Goal: Task Accomplishment & Management: Check status

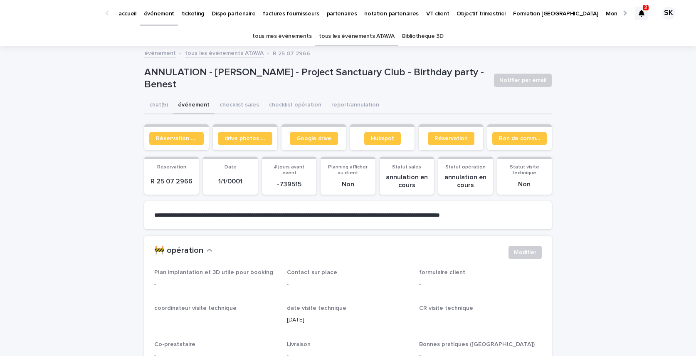
click at [646, 15] on div at bounding box center [641, 13] width 13 height 13
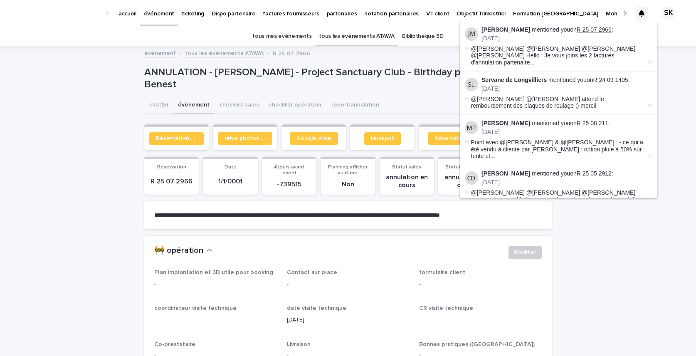
click at [594, 30] on link "R 25 07 2966" at bounding box center [593, 29] width 35 height 7
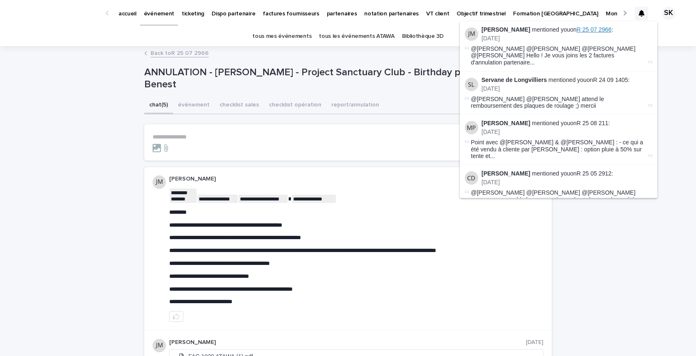
click at [585, 30] on span "R 25 07 2966" at bounding box center [593, 29] width 35 height 7
click at [584, 30] on span "R 25 07 2966" at bounding box center [593, 29] width 35 height 7
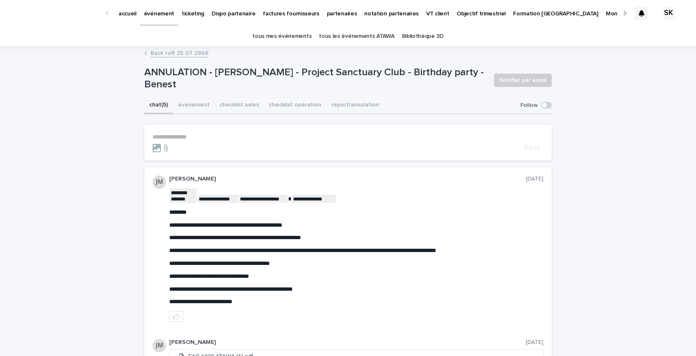
click at [379, 105] on div "chat (5) événement checklist sales checklist opération report/annulation" at bounding box center [347, 105] width 407 height 17
click at [640, 10] on icon at bounding box center [641, 13] width 6 height 7
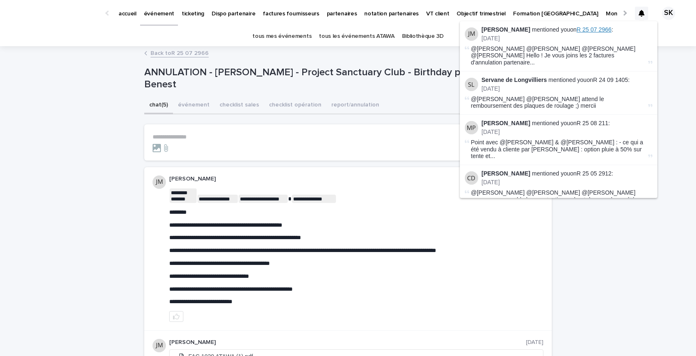
click at [593, 29] on span "R 25 07 2966" at bounding box center [593, 29] width 35 height 7
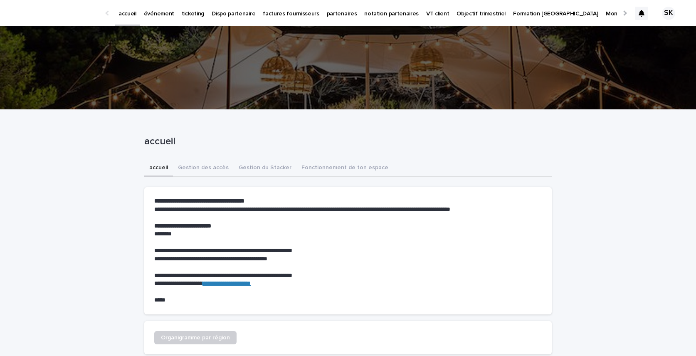
click at [642, 14] on icon at bounding box center [641, 13] width 6 height 7
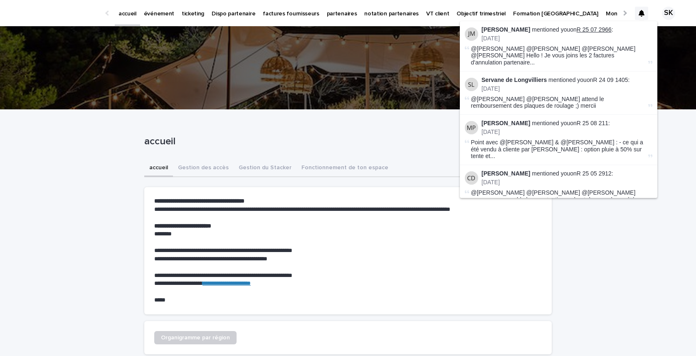
click at [588, 32] on link "R 25 07 2966" at bounding box center [593, 29] width 35 height 7
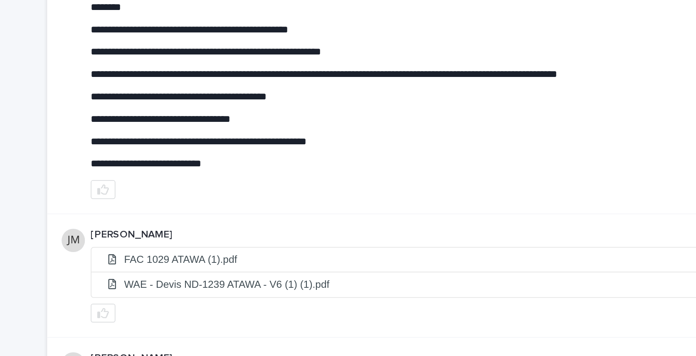
scroll to position [138, 0]
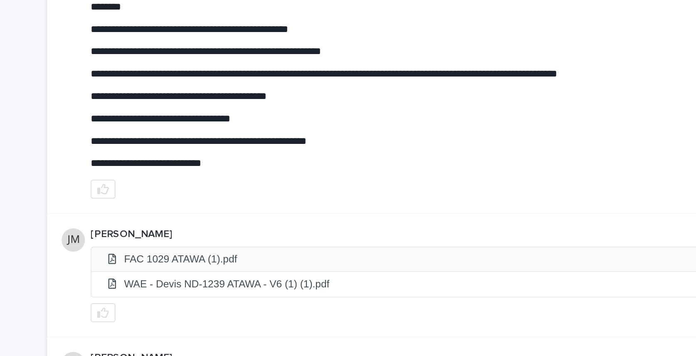
click at [214, 219] on li "FAC 1029 ATAWA (1).pdf" at bounding box center [356, 218] width 373 height 14
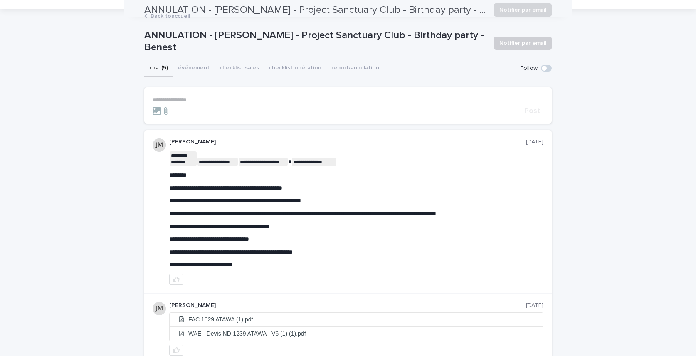
scroll to position [0, 0]
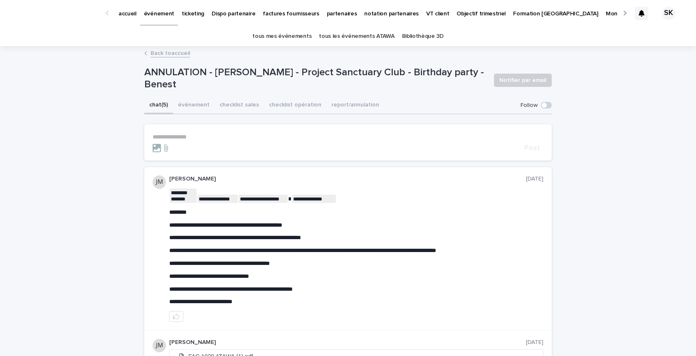
click at [640, 13] on icon at bounding box center [641, 13] width 6 height 7
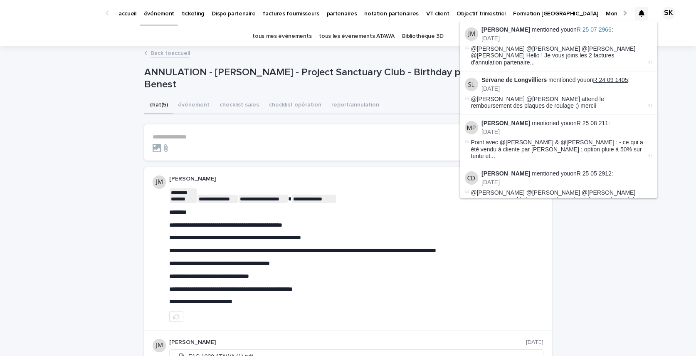
click at [620, 76] on link "R 24 09 1405" at bounding box center [610, 79] width 35 height 7
